Goal: Transaction & Acquisition: Download file/media

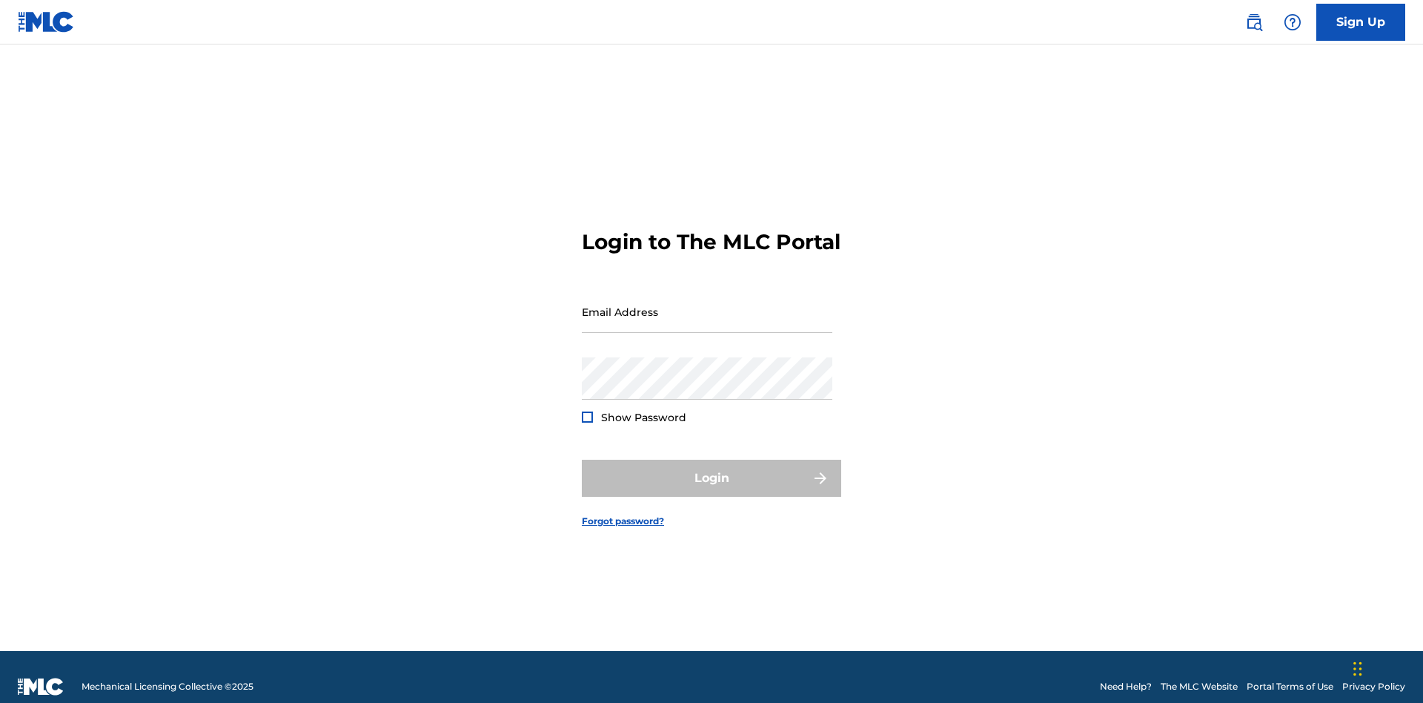
scroll to position [19, 0]
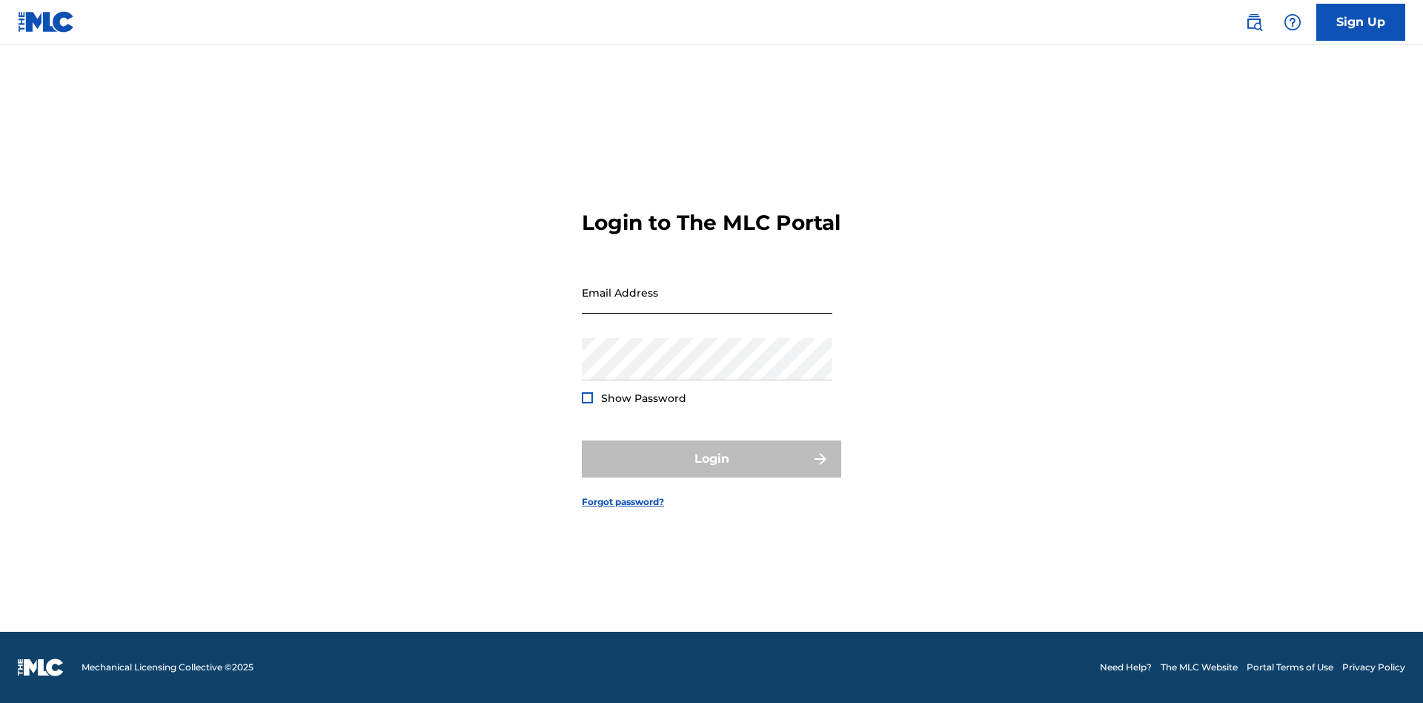
click at [707, 305] on input "Email Address" at bounding box center [707, 292] width 251 height 42
type input "[EMAIL_ADDRESS][DOMAIN_NAME]"
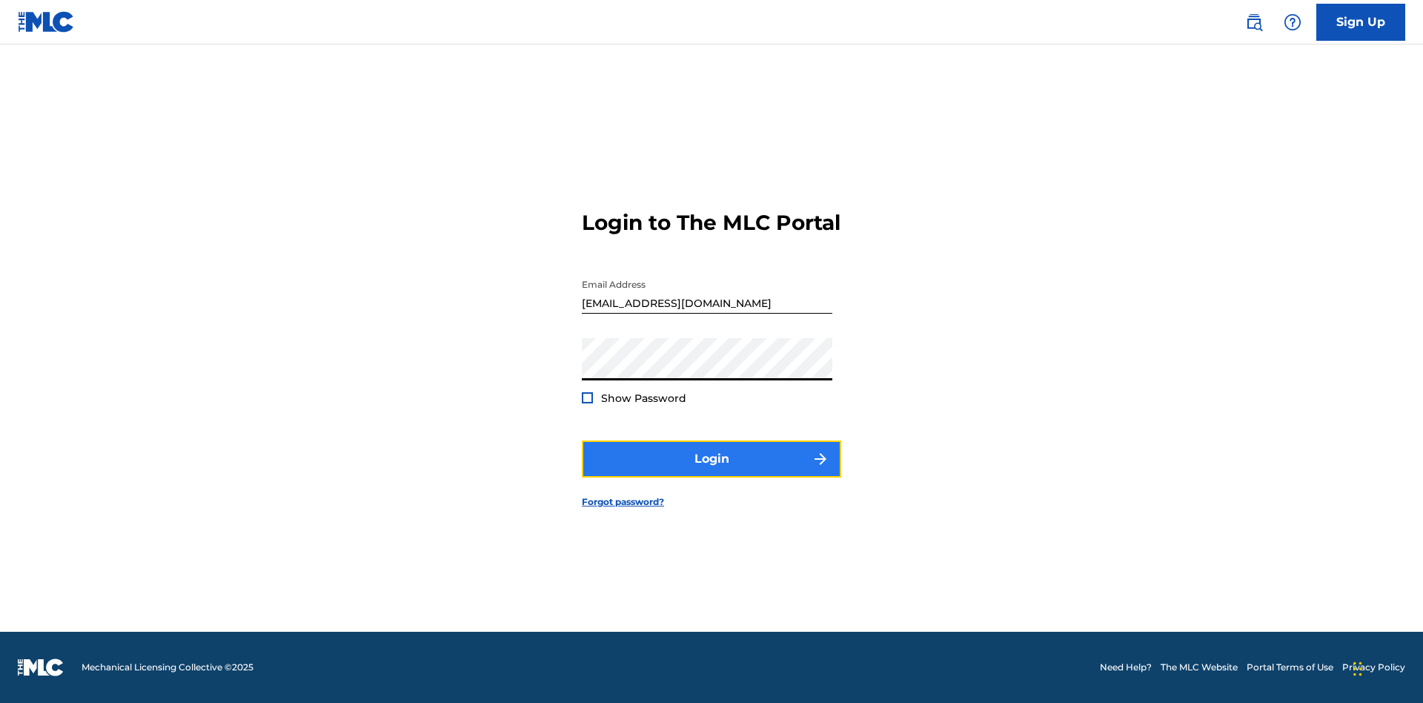
click at [712, 472] on button "Login" at bounding box center [711, 458] width 259 height 37
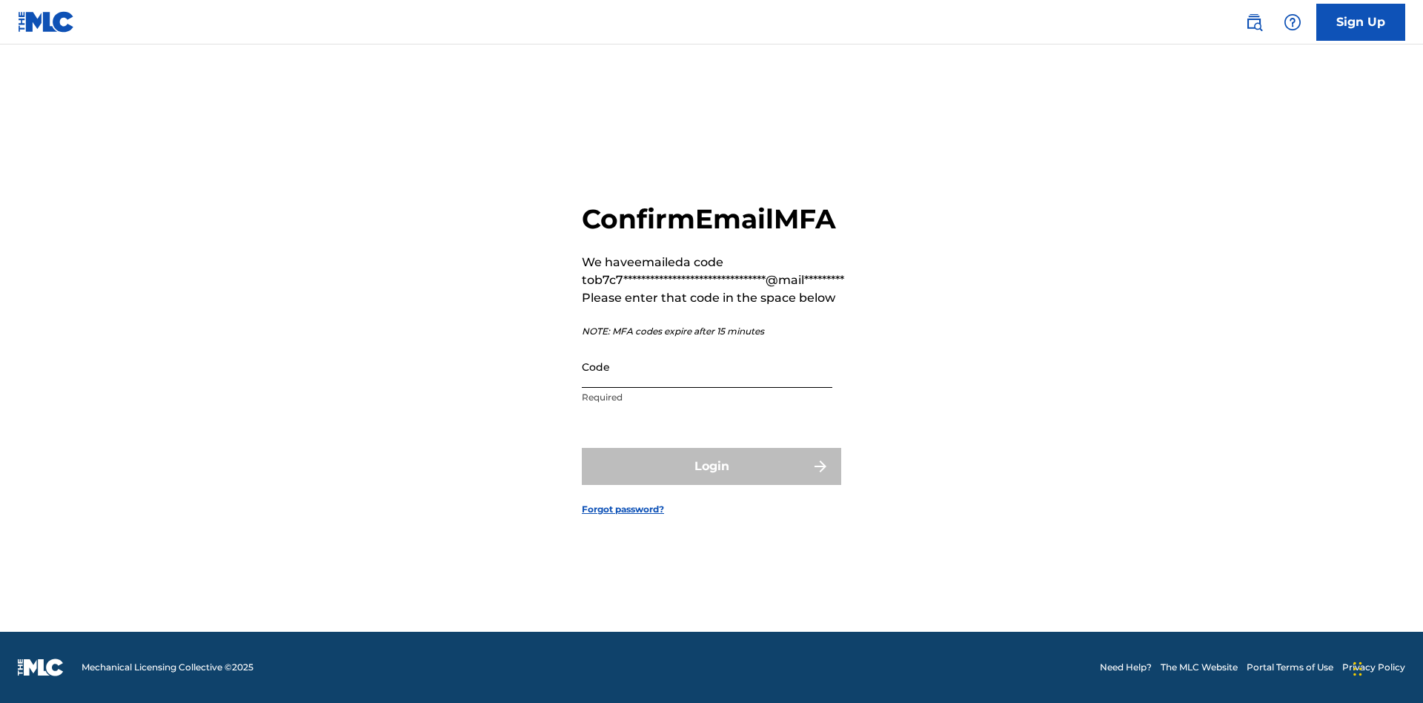
click at [707, 366] on input "Code" at bounding box center [707, 366] width 251 height 42
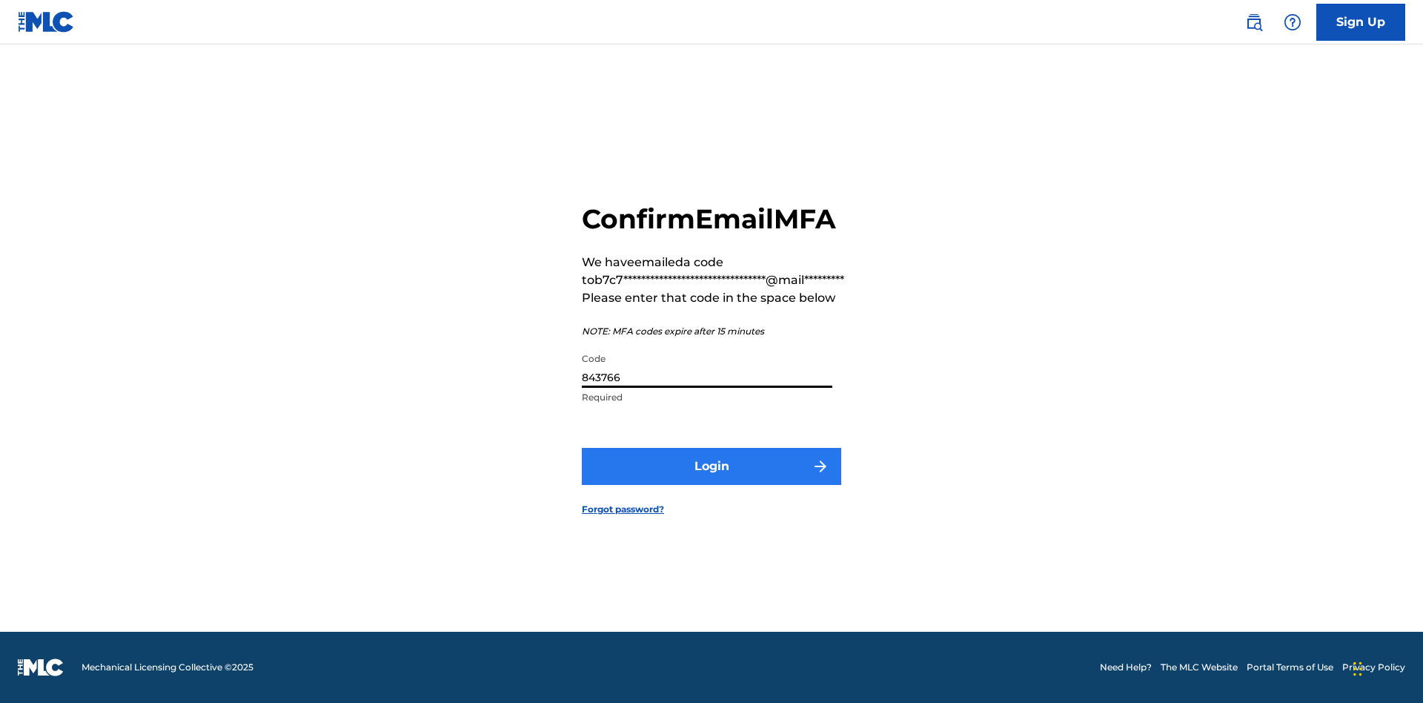
type input "843766"
click at [712, 466] on button "Login" at bounding box center [711, 466] width 259 height 37
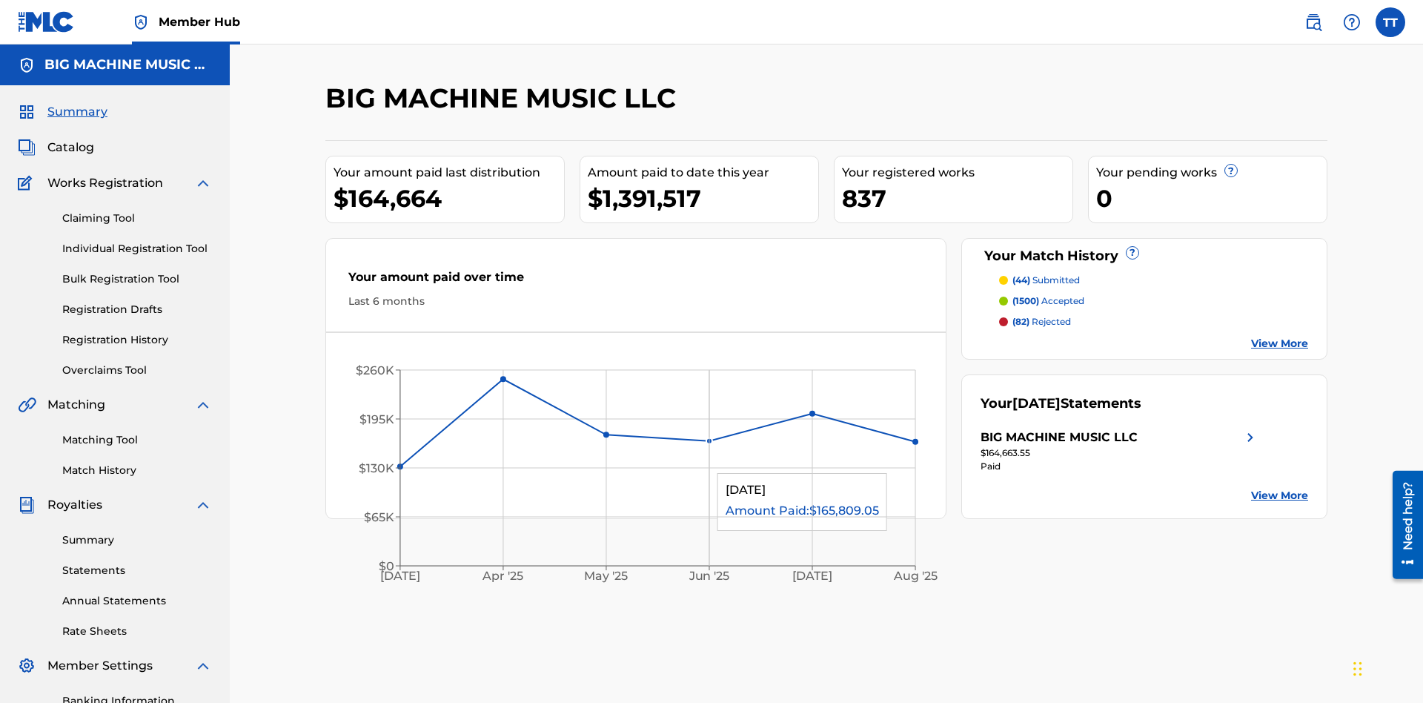
scroll to position [216, 0]
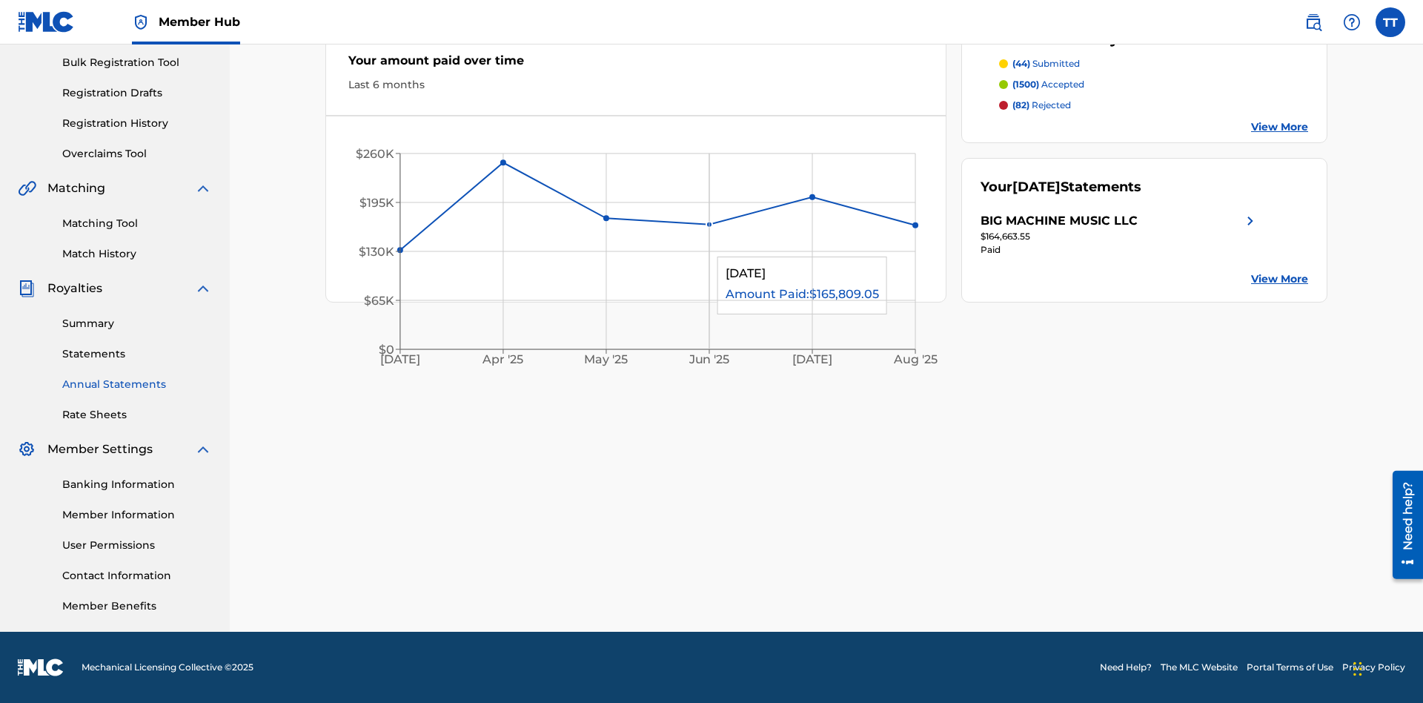
click at [137, 384] on link "Annual Statements" at bounding box center [137, 385] width 150 height 16
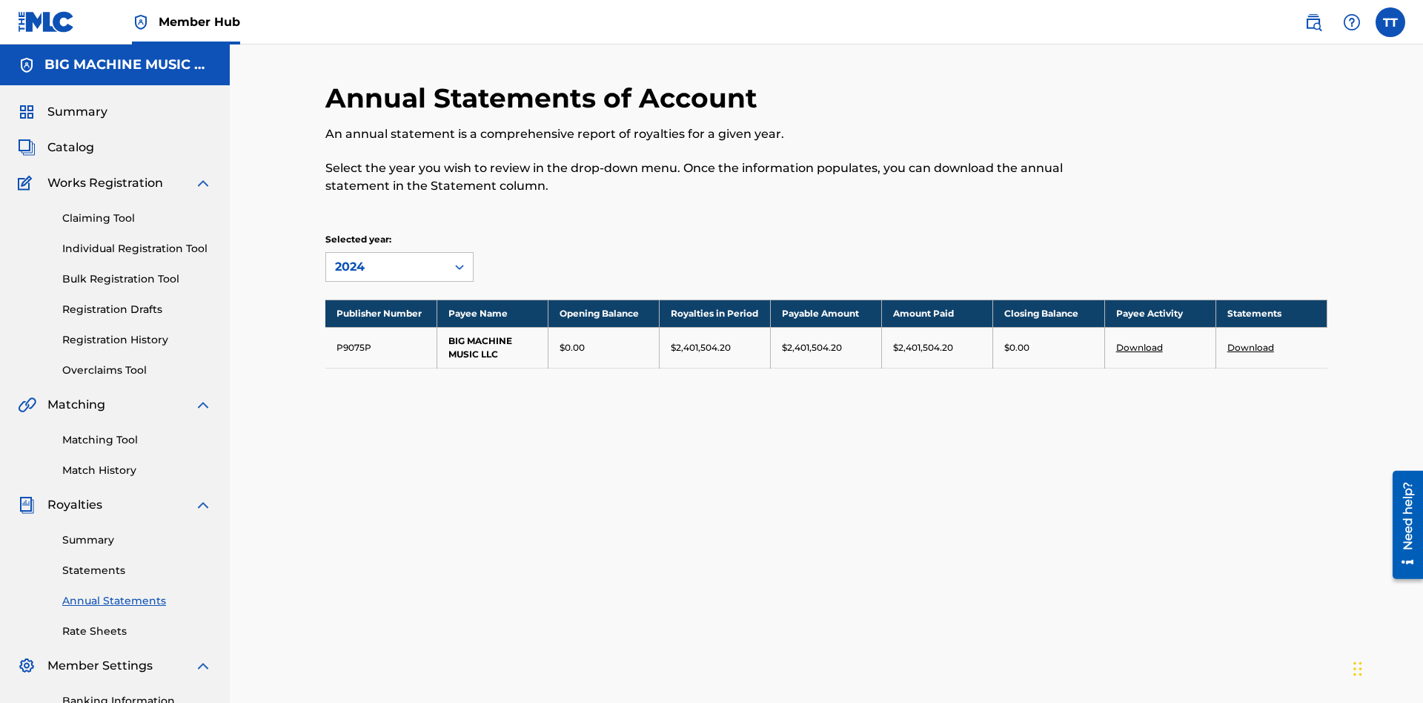
scroll to position [169, 0]
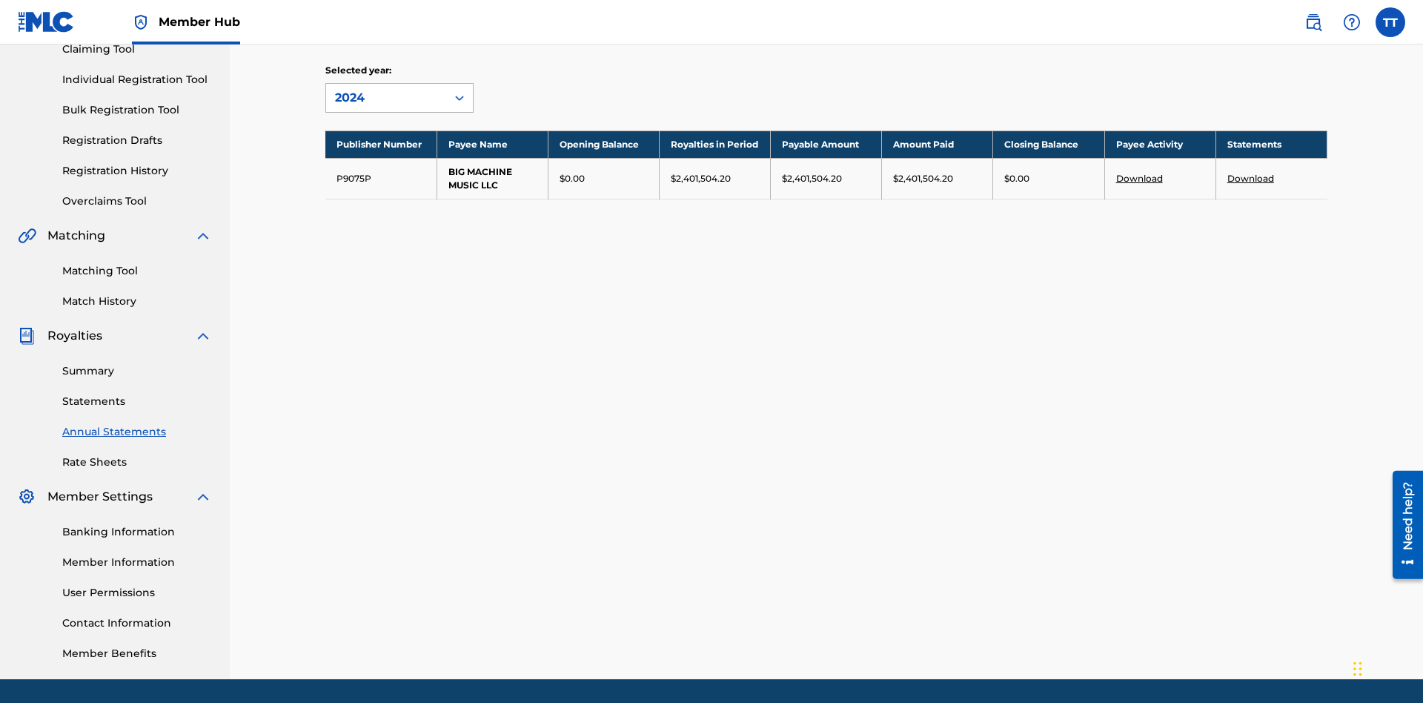
click at [386, 98] on div "2024" at bounding box center [386, 98] width 102 height 18
click at [400, 205] on div "2022" at bounding box center [399, 205] width 147 height 37
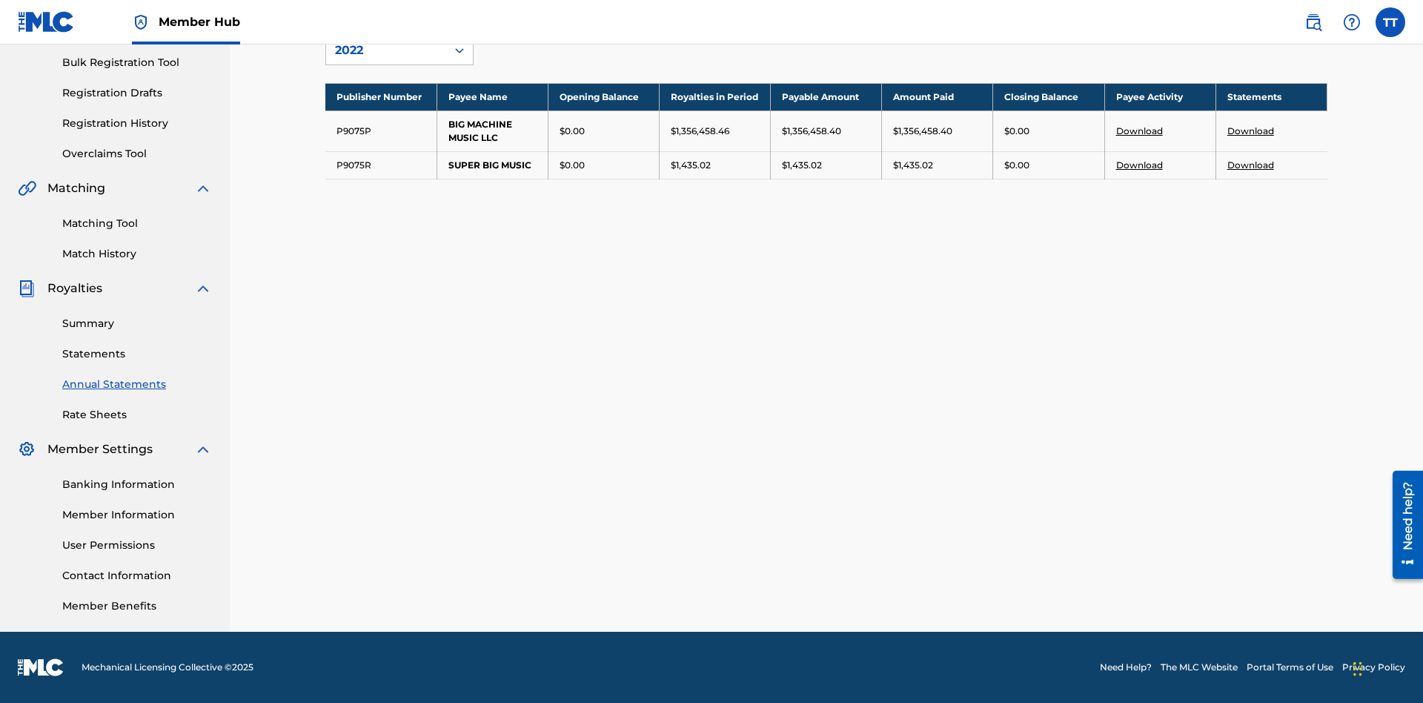
click at [1251, 165] on link "Download" at bounding box center [1251, 164] width 47 height 11
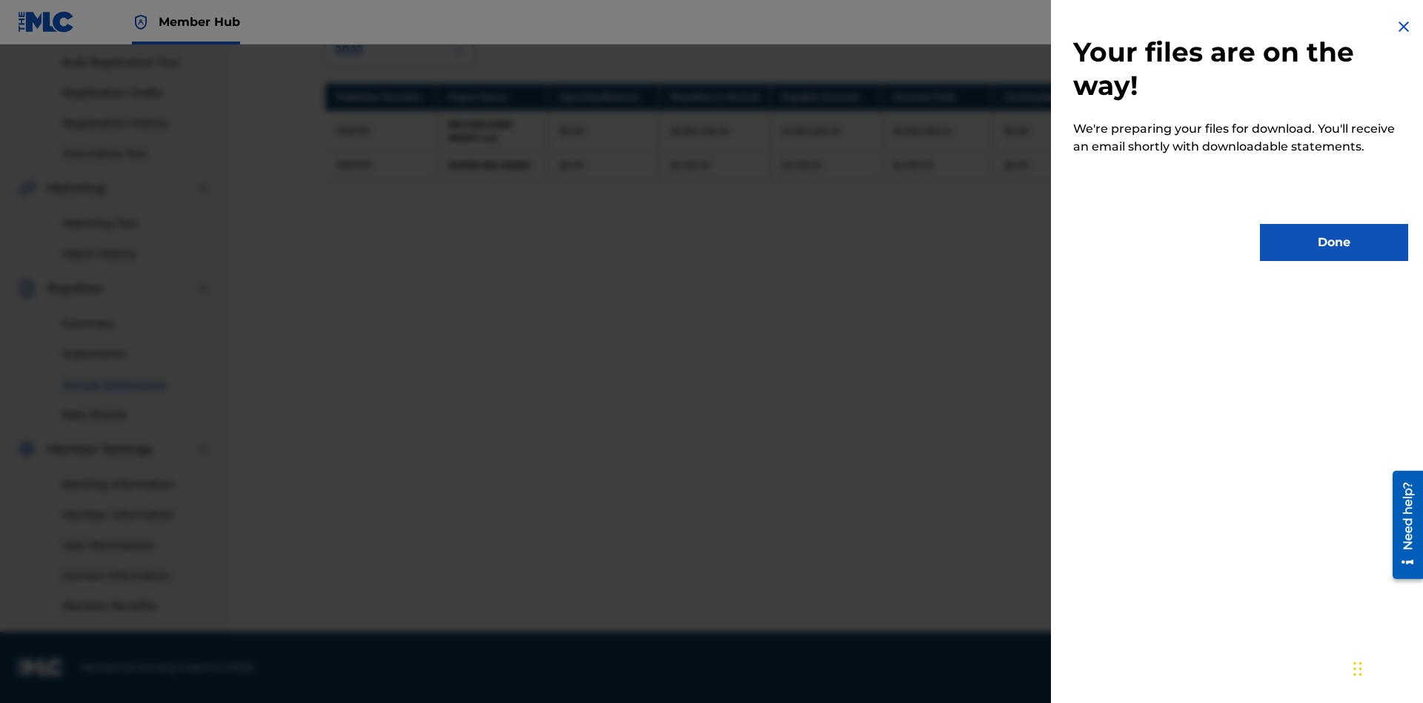
scroll to position [0, 0]
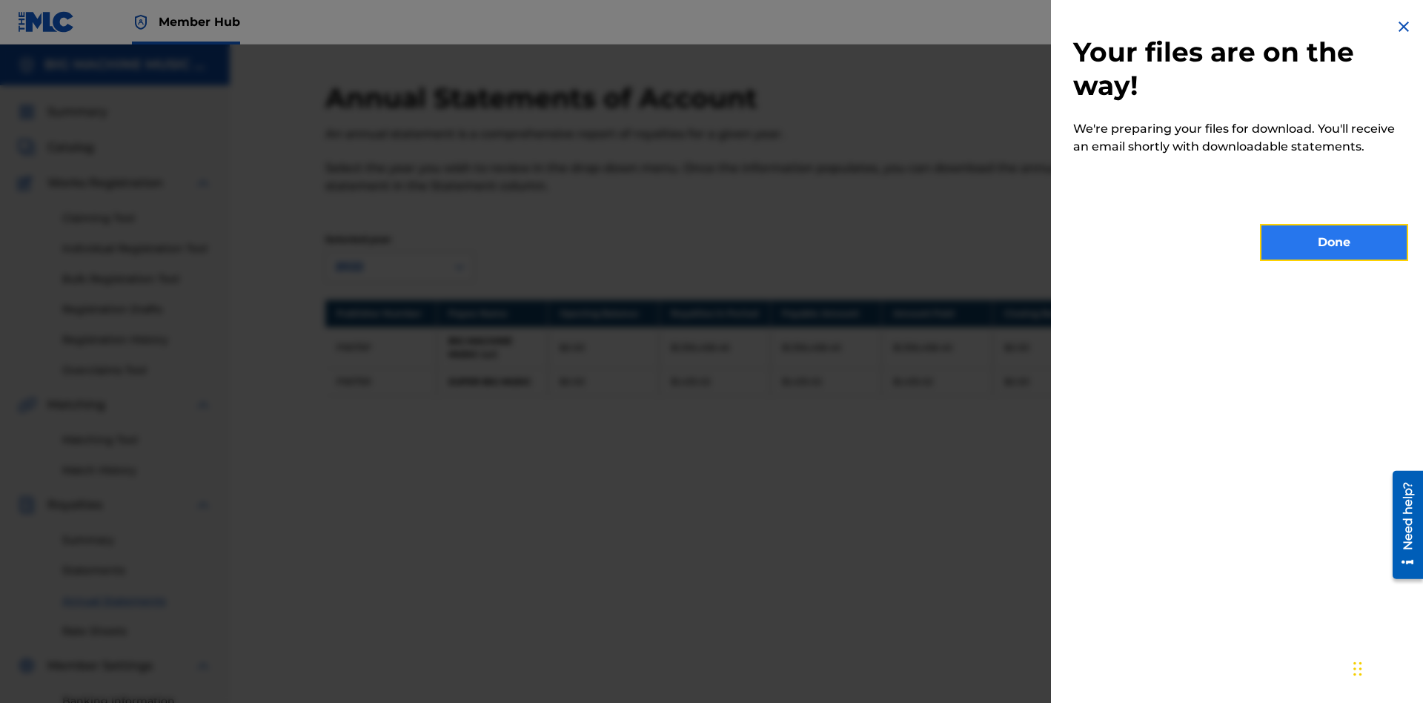
click at [1334, 242] on button "Done" at bounding box center [1334, 242] width 148 height 37
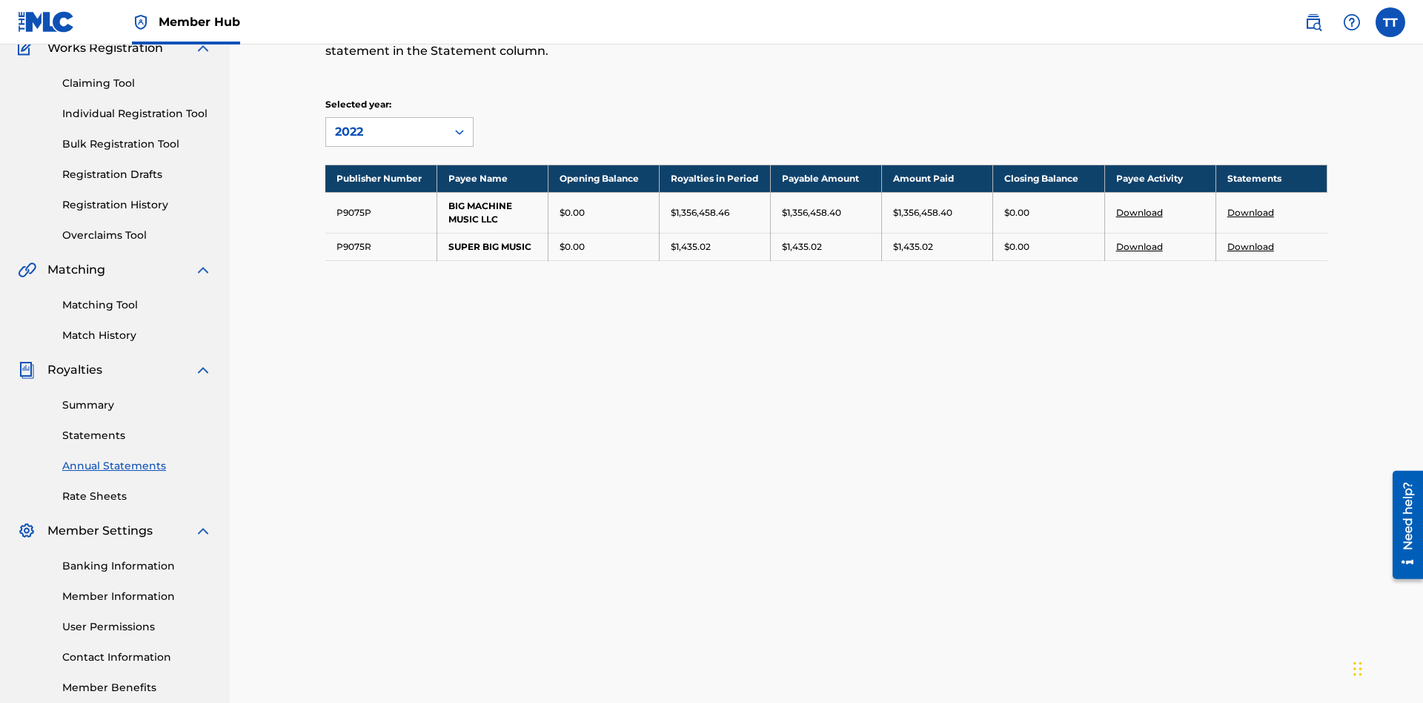
scroll to position [216, 0]
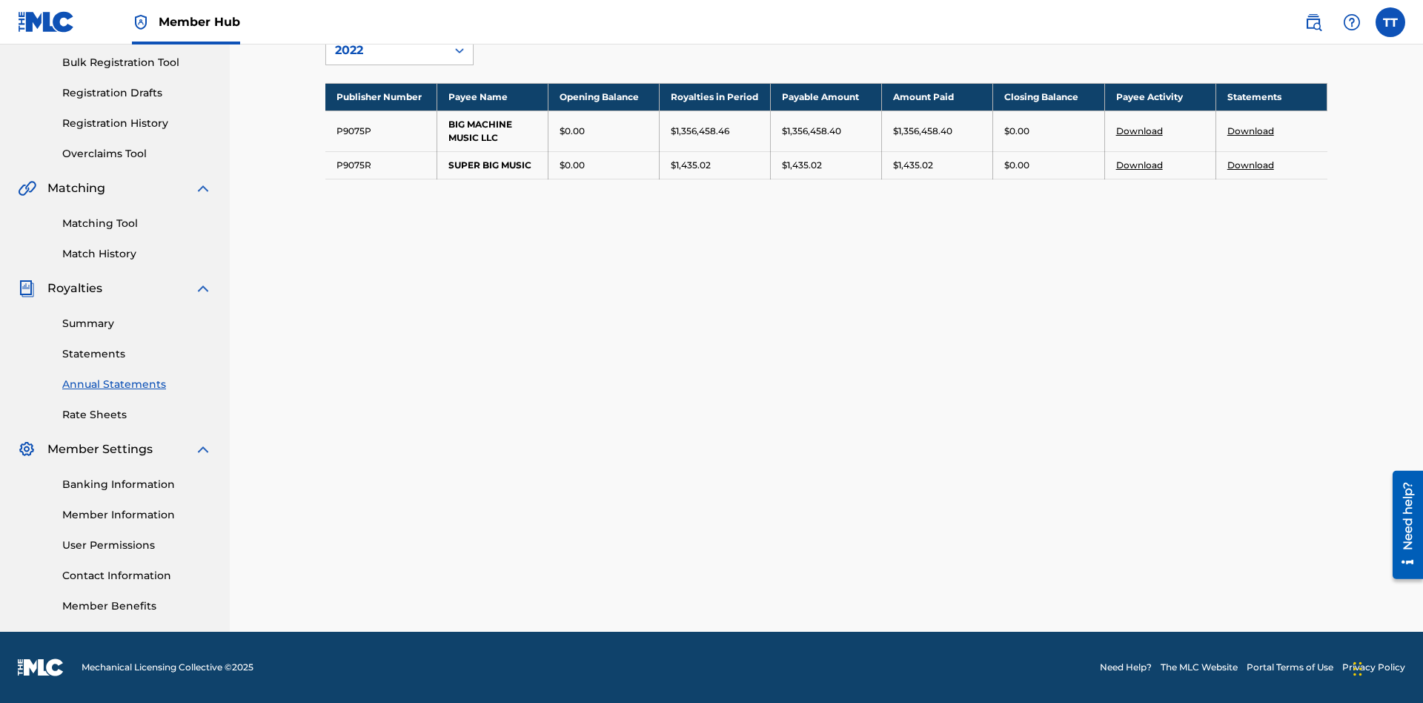
click at [1251, 165] on link "Download" at bounding box center [1251, 164] width 47 height 11
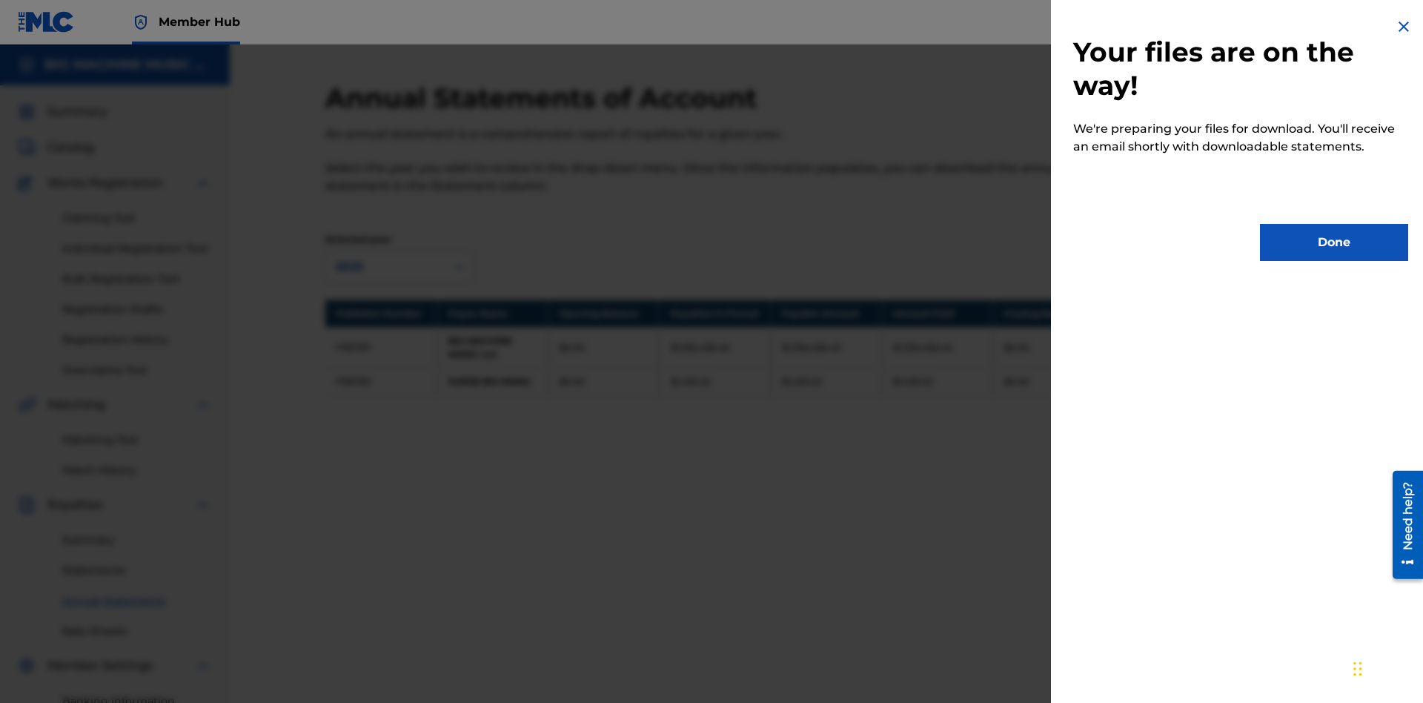
scroll to position [135, 0]
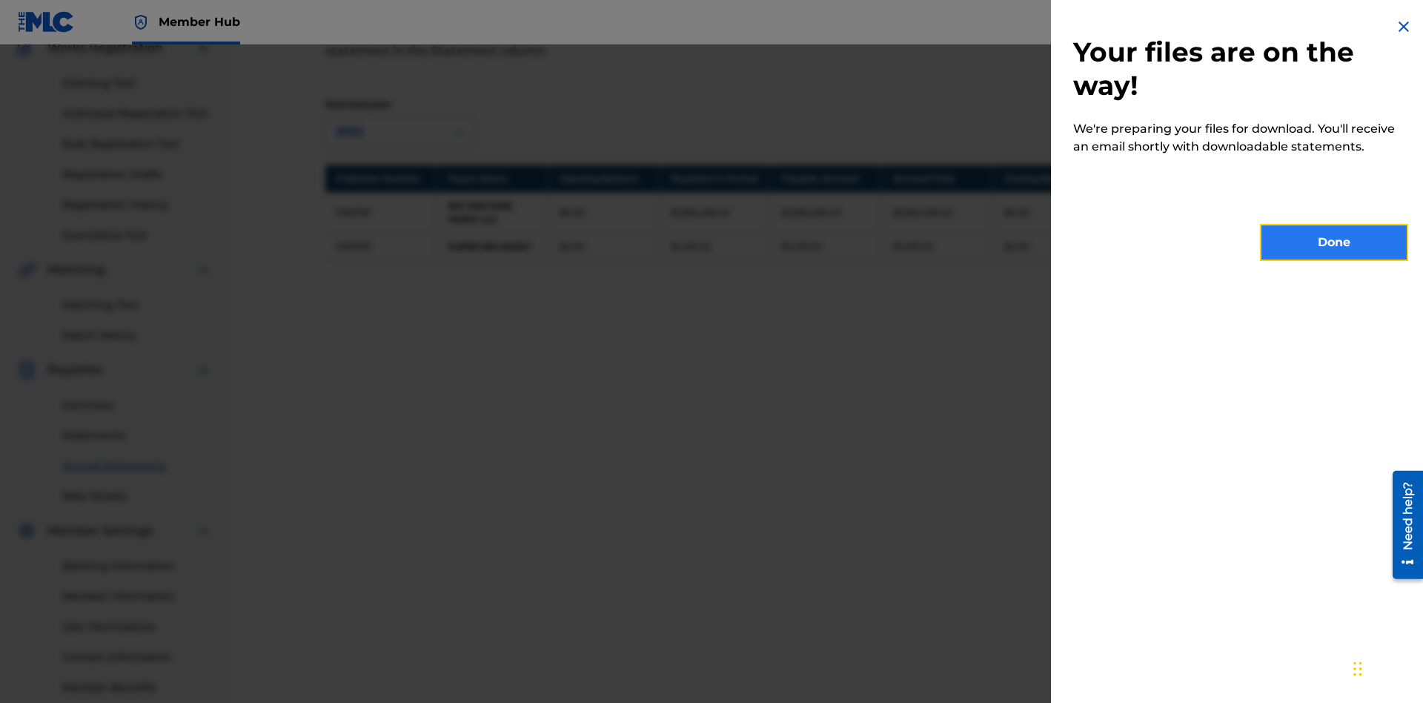
click at [1334, 242] on button "Done" at bounding box center [1334, 242] width 148 height 37
